Goal: Information Seeking & Learning: Learn about a topic

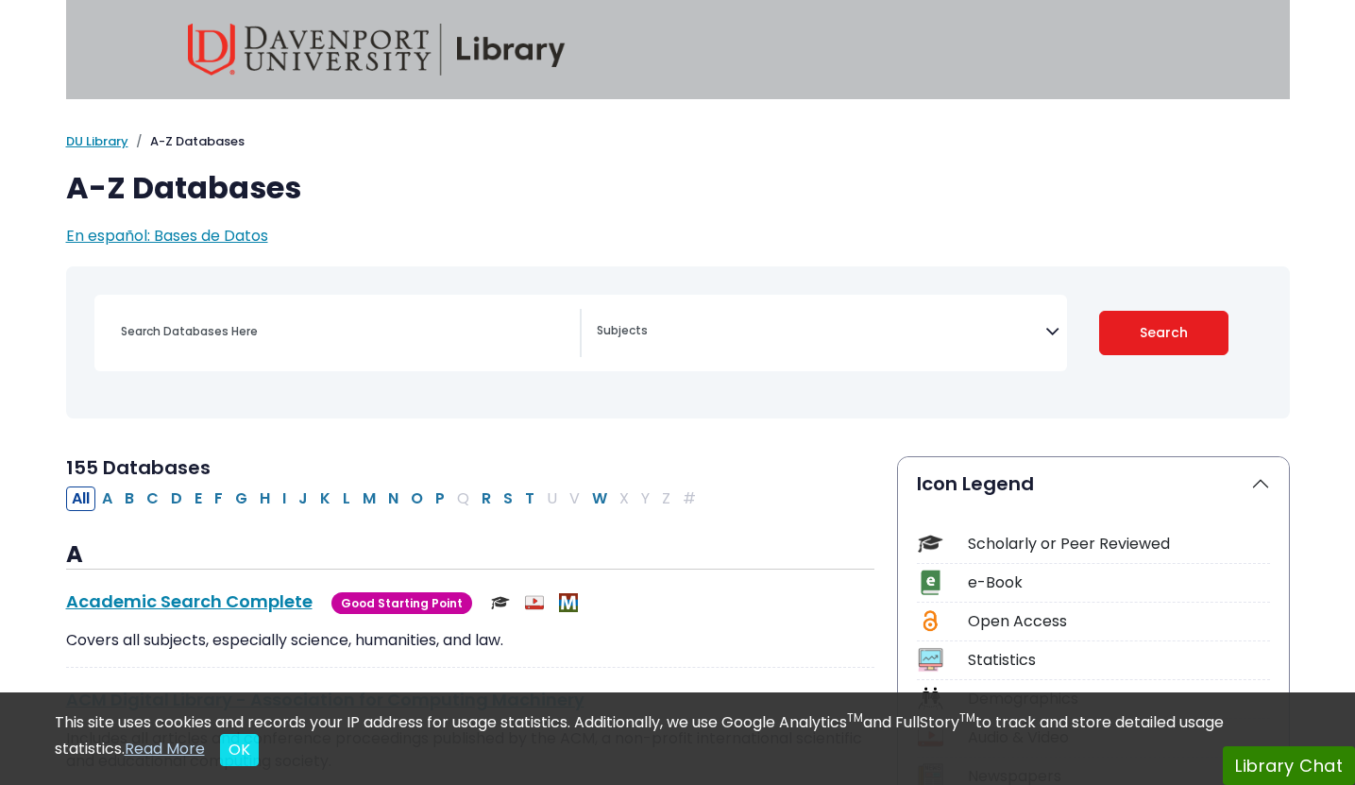
select select "Database Subject Filter"
click at [646, 322] on span "Search filters" at bounding box center [821, 328] width 449 height 22
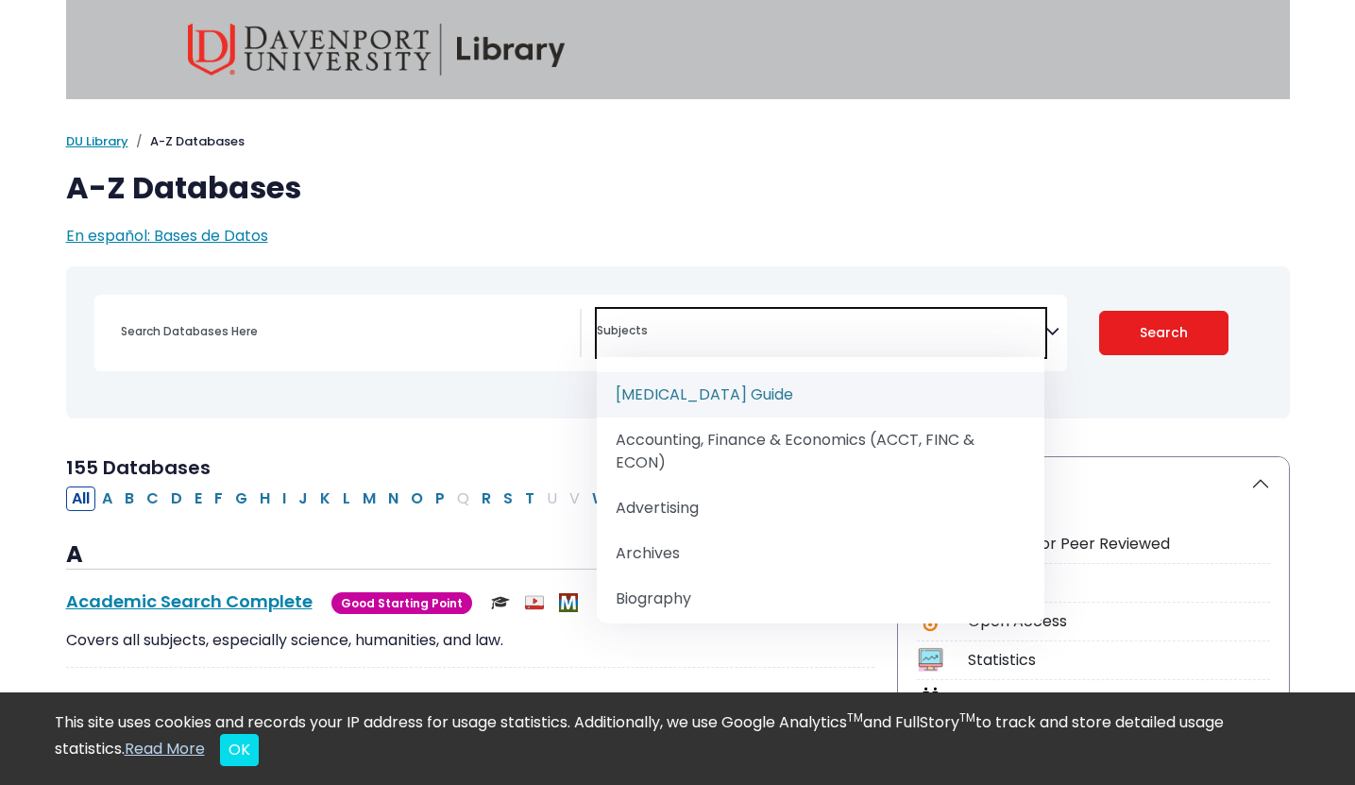
click at [646, 323] on span "Search filters" at bounding box center [821, 328] width 449 height 22
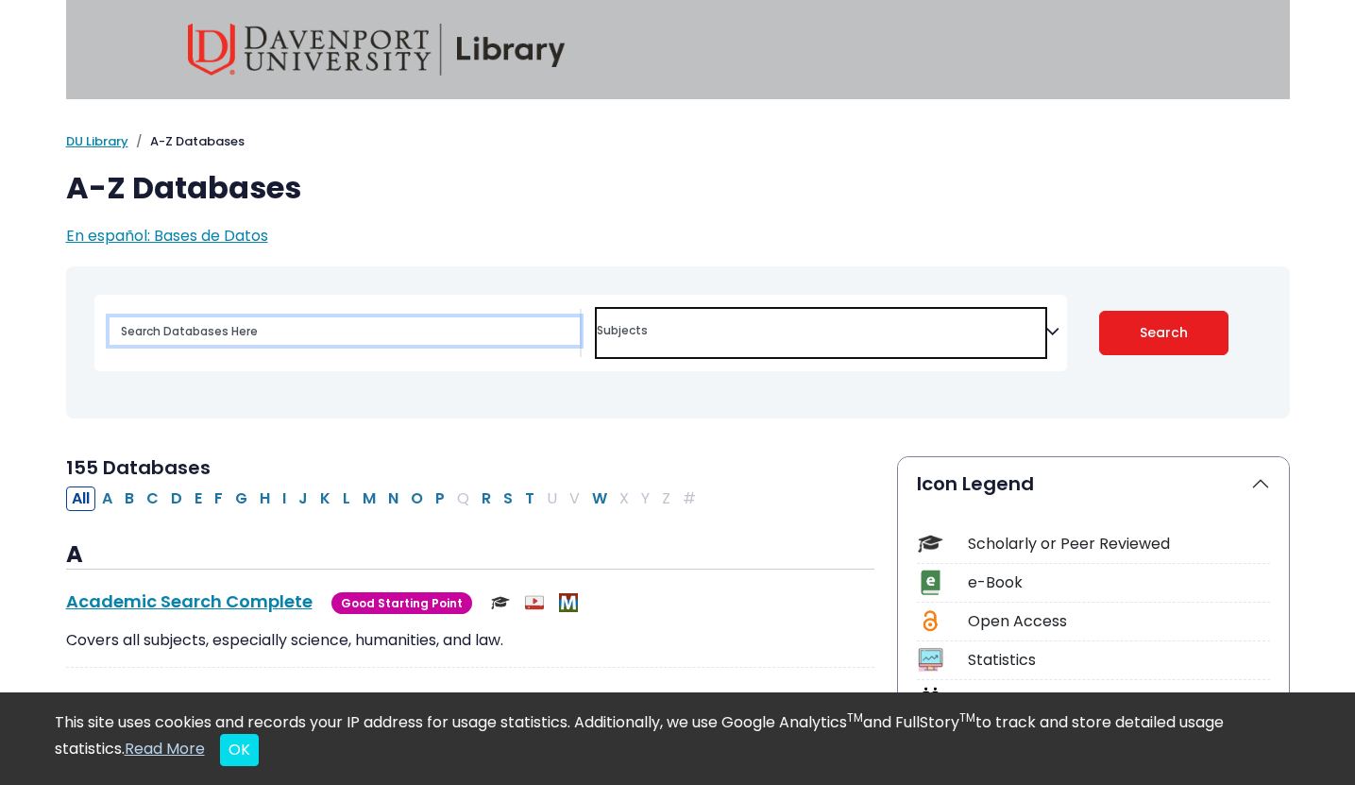
click at [434, 326] on input "Search database by title or keyword" at bounding box center [345, 330] width 470 height 27
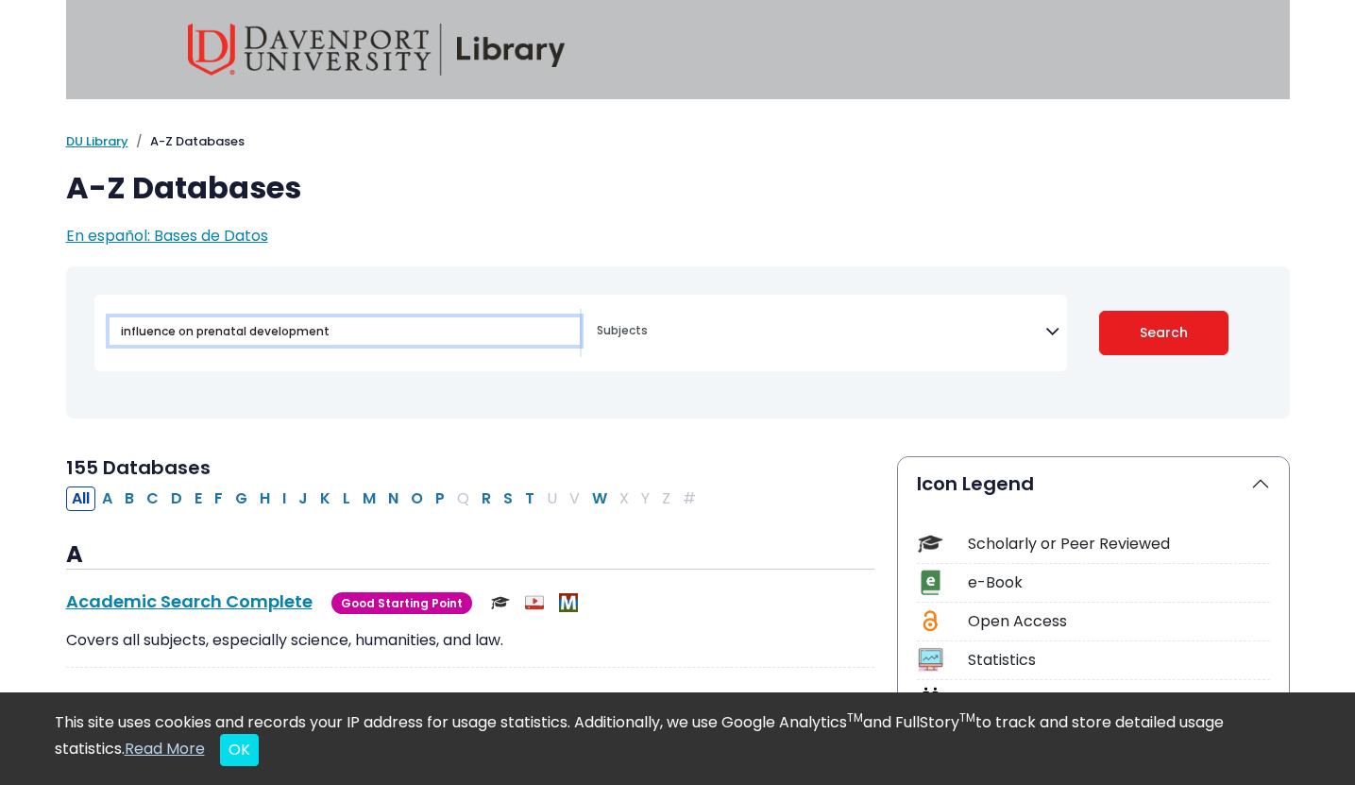
type input "influence on prenatal development"
click at [1099, 311] on button "Search" at bounding box center [1163, 333] width 129 height 44
select select "Database Subject Filter"
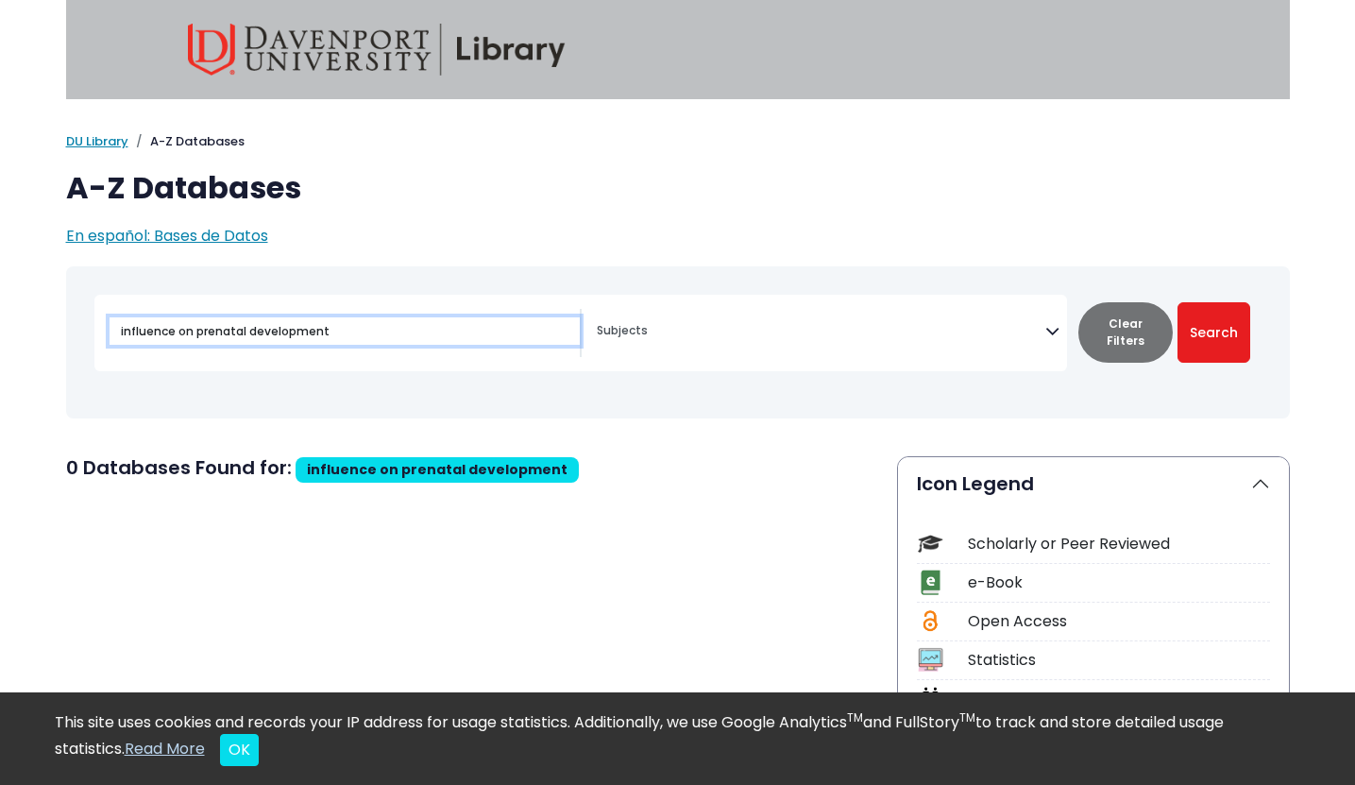
drag, startPoint x: 191, startPoint y: 332, endPoint x: 35, endPoint y: 326, distance: 156.0
type input "prenatal development"
click at [1178, 302] on button "Search" at bounding box center [1214, 332] width 73 height 60
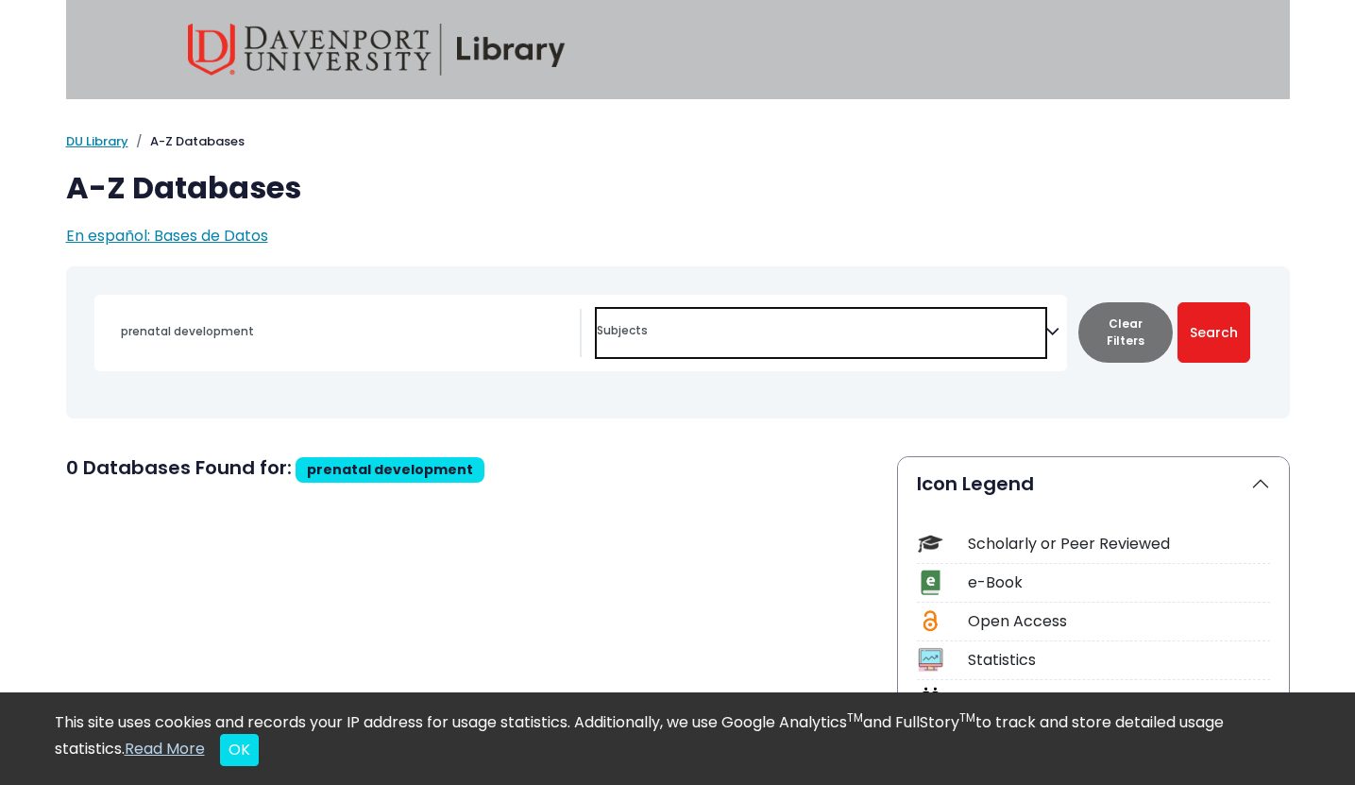
click at [612, 331] on textarea "Search" at bounding box center [821, 332] width 449 height 15
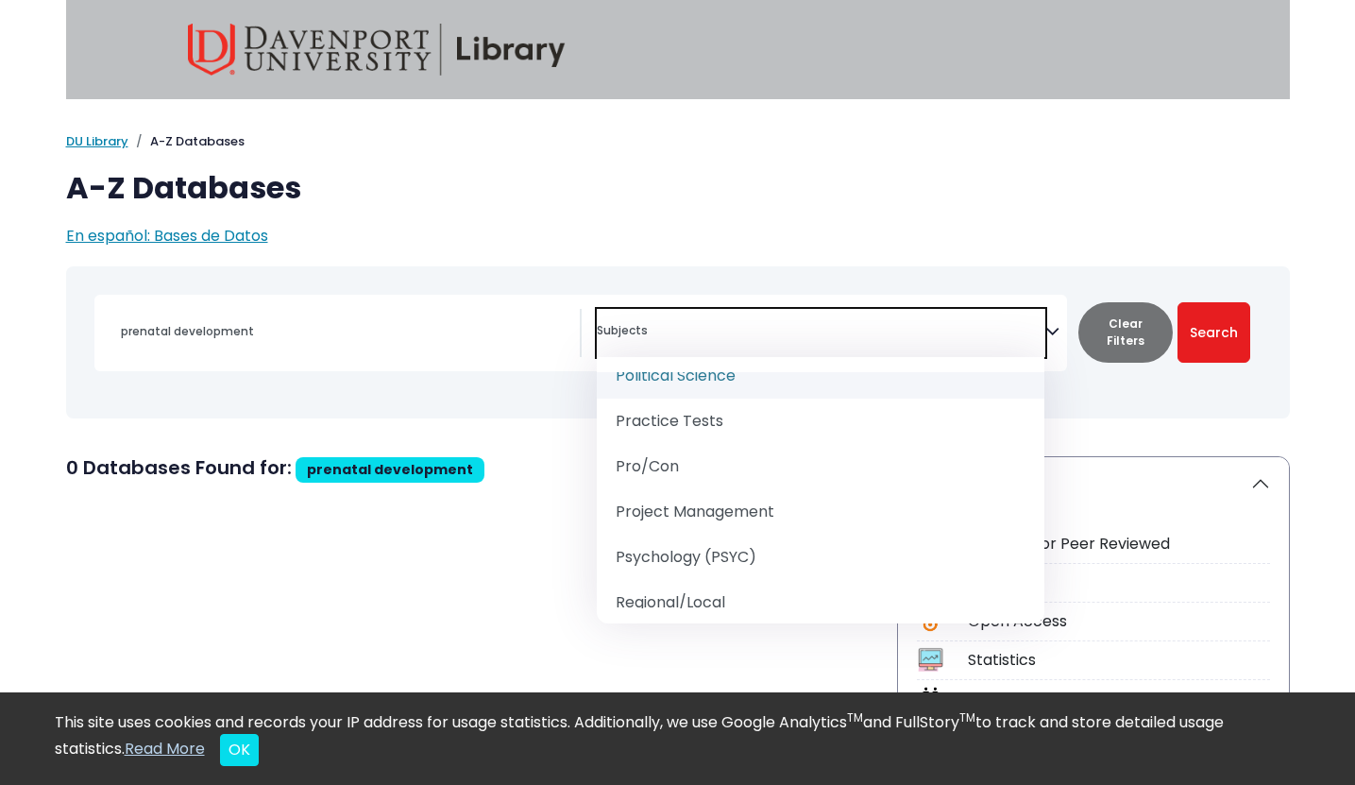
scroll to position [2062, 0]
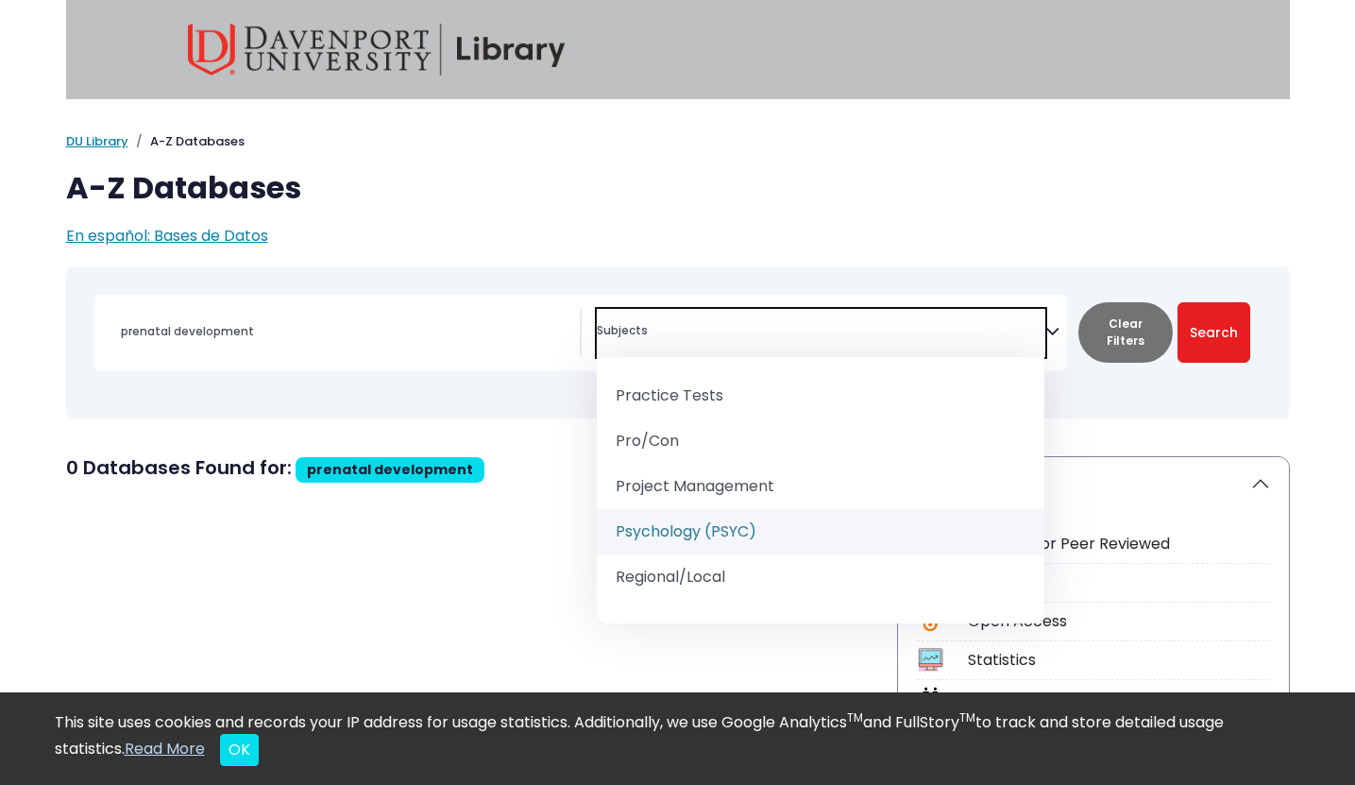
select select "232691"
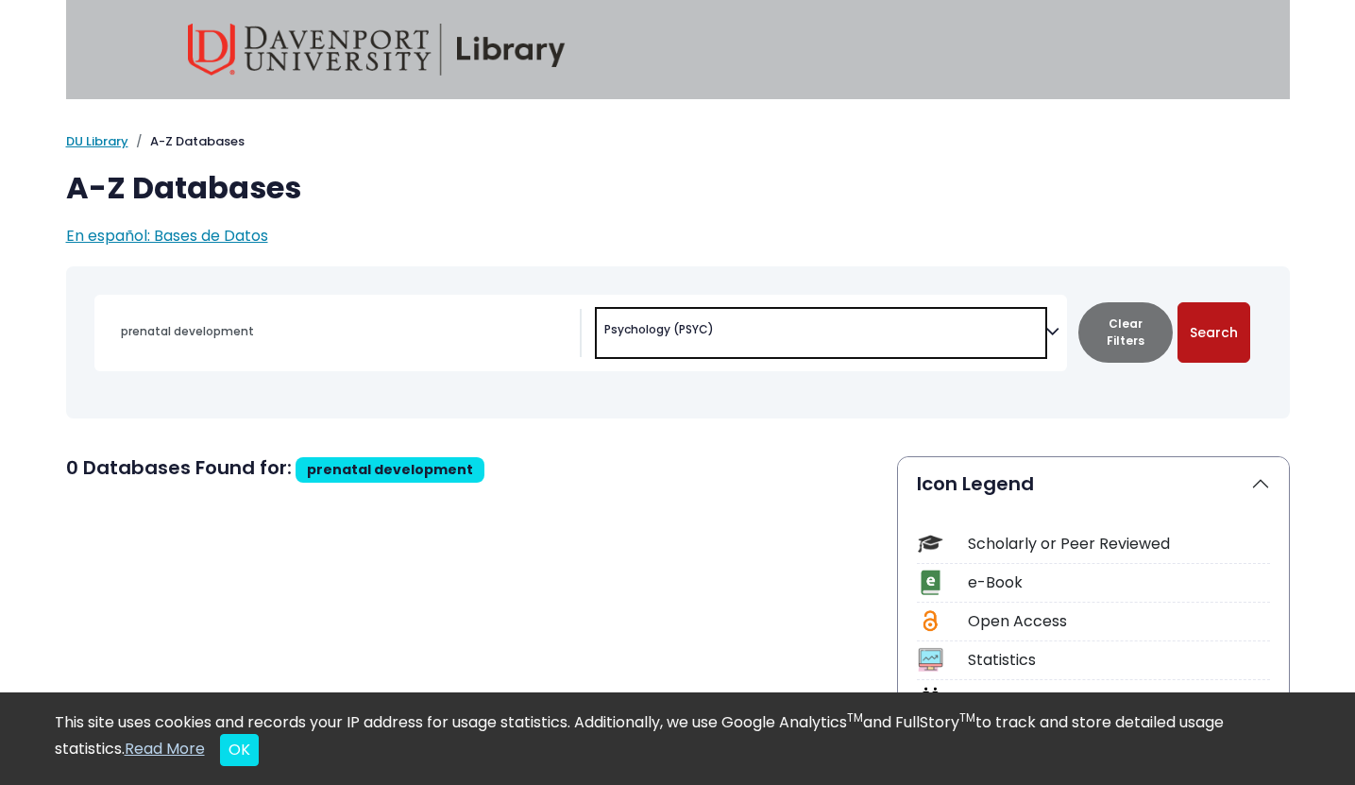
click at [1207, 349] on button "Search" at bounding box center [1214, 332] width 73 height 60
